Goal: Task Accomplishment & Management: Manage account settings

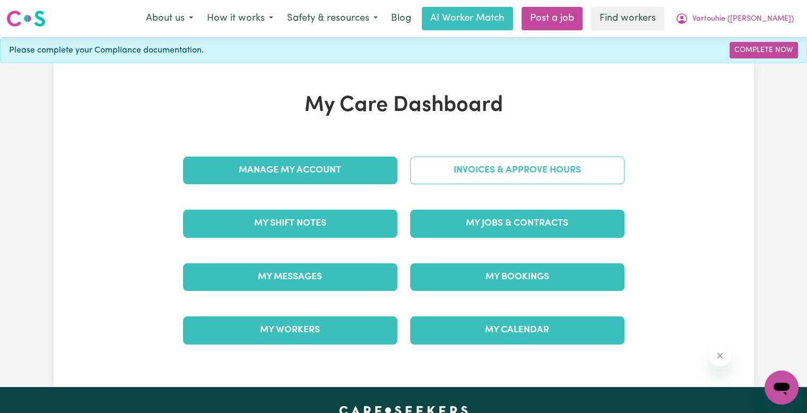
click at [486, 172] on link "Invoices & Approve Hours" at bounding box center [517, 170] width 214 height 28
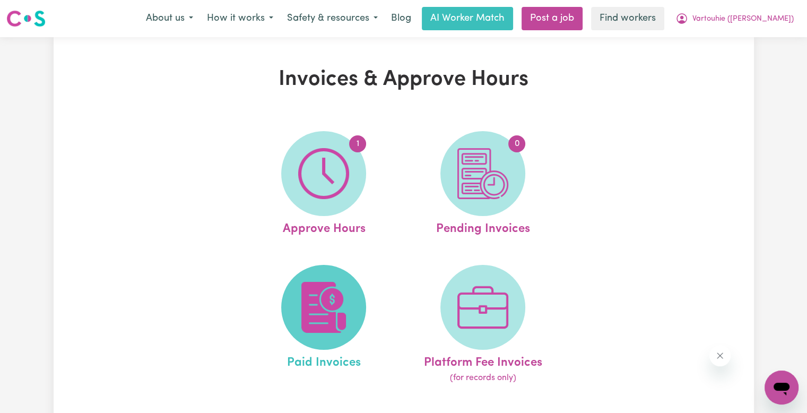
click at [340, 281] on span at bounding box center [323, 307] width 85 height 85
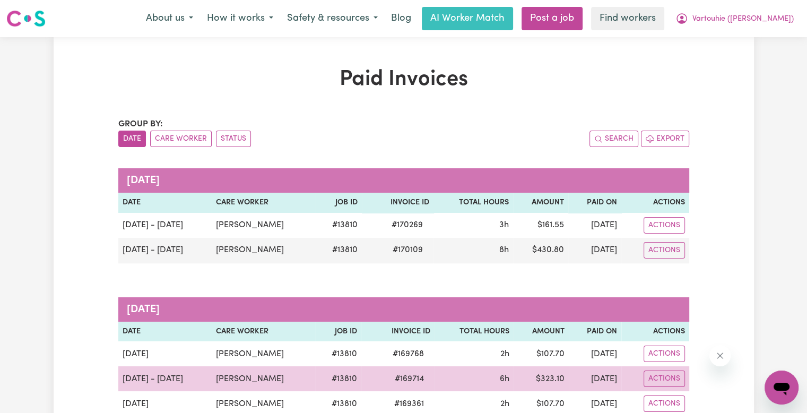
click at [408, 375] on span "# 169714" at bounding box center [409, 378] width 42 height 13
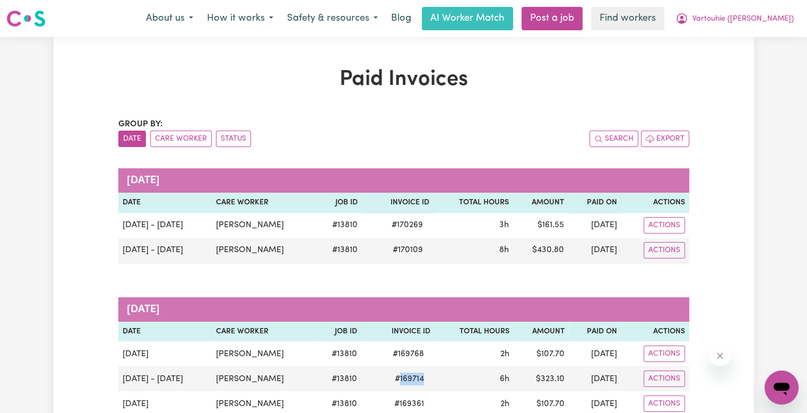
copy span "169714"
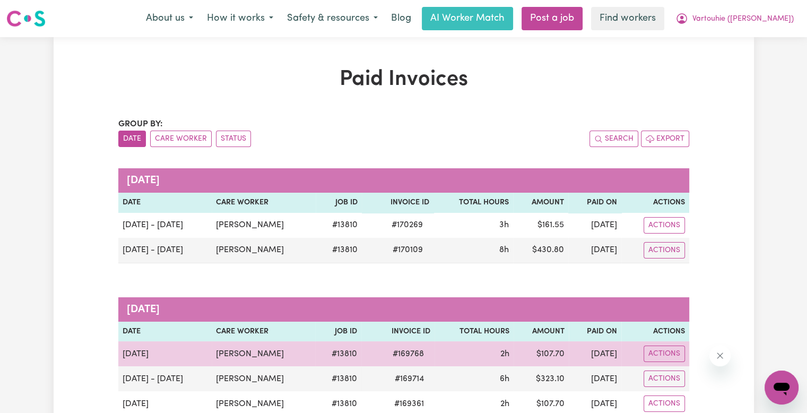
click at [422, 354] on span "# 169768" at bounding box center [408, 353] width 44 height 13
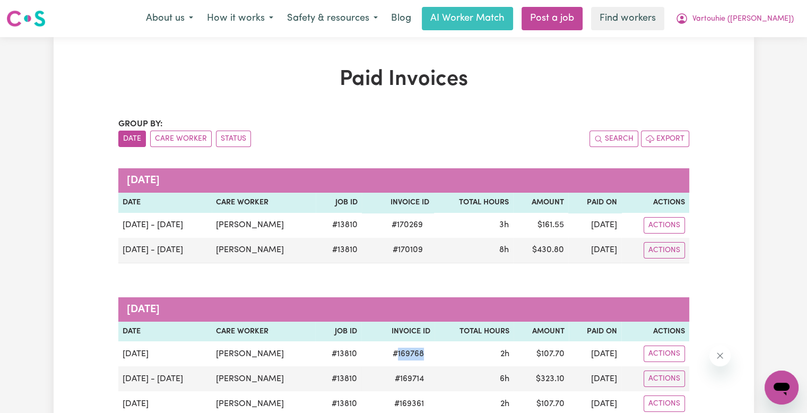
copy span "169768"
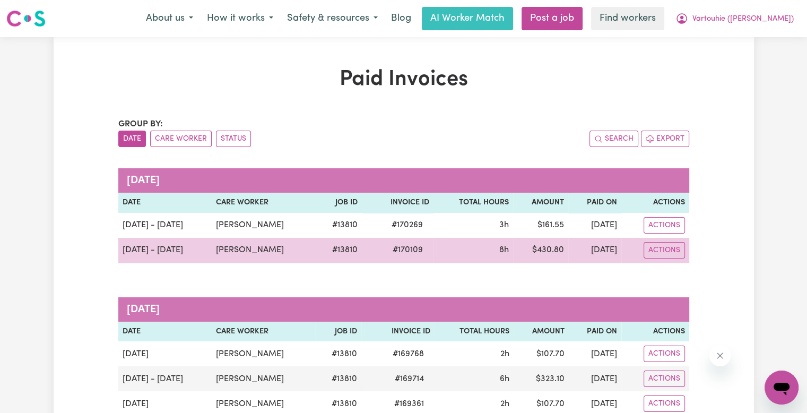
click at [412, 244] on span "# 170109" at bounding box center [407, 249] width 43 height 13
click at [409, 251] on span "# 170109" at bounding box center [407, 249] width 43 height 13
copy span "170109"
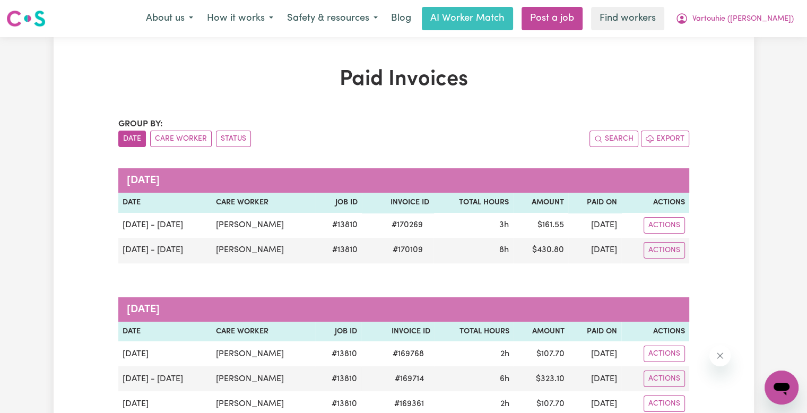
click at [748, 3] on nav "Menu About us How it works Safety & resources Blog AI Worker Match Post a job F…" at bounding box center [403, 18] width 807 height 37
click at [747, 16] on span "Vartouhie ([PERSON_NAME])" at bounding box center [742, 19] width 101 height 12
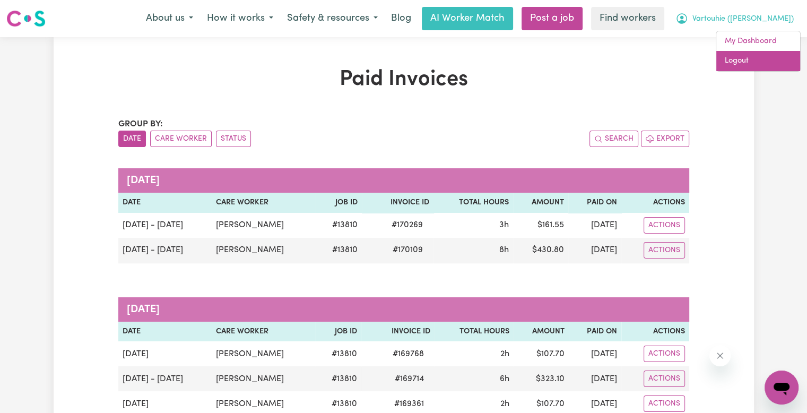
click at [735, 64] on link "Logout" at bounding box center [758, 61] width 84 height 20
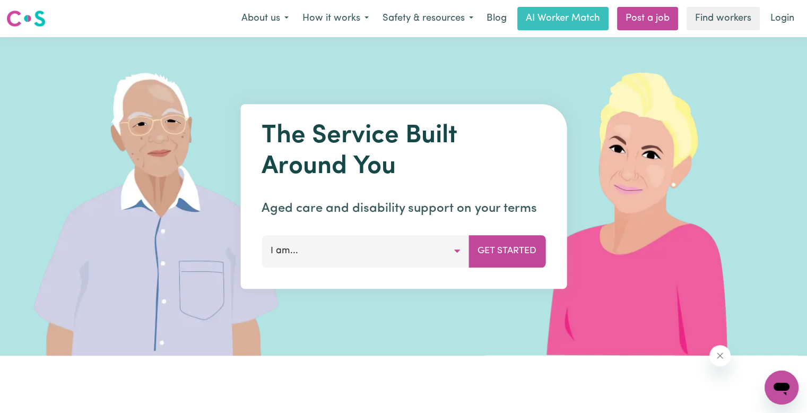
click at [775, 32] on nav "Menu About us How it works Safety & resources Blog AI Worker Match Post a job F…" at bounding box center [403, 18] width 807 height 37
click at [784, 13] on link "Login" at bounding box center [782, 18] width 37 height 23
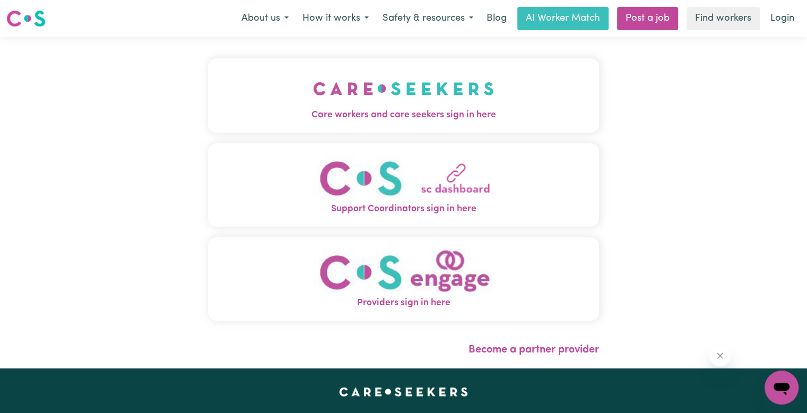
click at [296, 125] on button "Care workers and care seekers sign in here" at bounding box center [403, 95] width 391 height 74
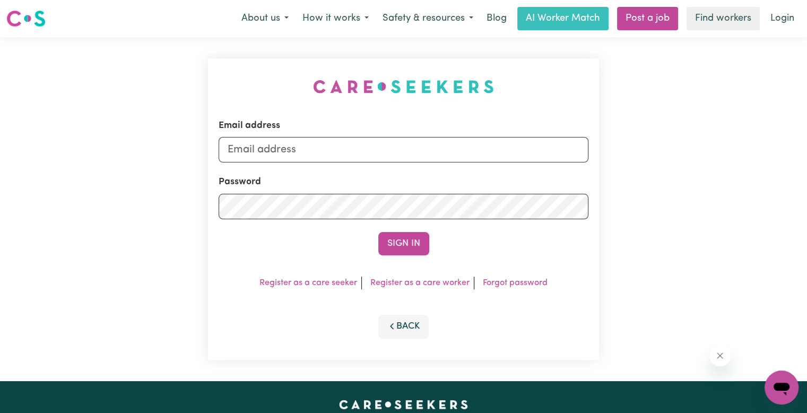
click at [327, 163] on form "Email address Password Sign In" at bounding box center [403, 187] width 370 height 136
click at [316, 148] on input "Email address" at bounding box center [403, 149] width 370 height 25
drag, startPoint x: 285, startPoint y: 145, endPoint x: 368, endPoint y: 150, distance: 82.3
click at [368, 150] on input "[EMAIL_ADDRESS][DOMAIN_NAME]" at bounding box center [403, 149] width 370 height 25
paste input "[PERSON_NAME]"
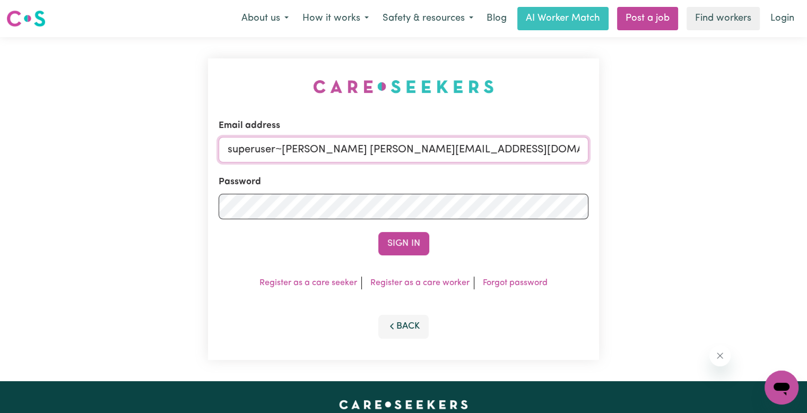
click at [325, 148] on input "superuser~[PERSON_NAME] [PERSON_NAME][EMAIL_ADDRESS][DOMAIN_NAME]" at bounding box center [403, 149] width 370 height 25
type input "[EMAIL_ADDRESS][DOMAIN_NAME]"
click at [378, 232] on button "Sign In" at bounding box center [403, 243] width 51 height 23
